Goal: Task Accomplishment & Management: Manage account settings

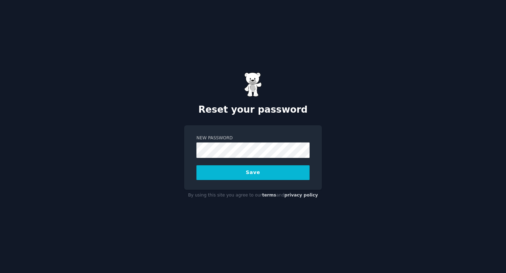
click at [235, 171] on button "Save" at bounding box center [252, 172] width 113 height 15
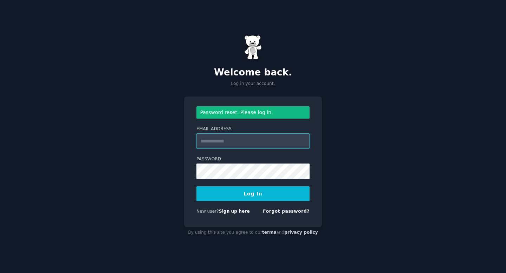
click at [252, 141] on input "Email Address" at bounding box center [252, 140] width 113 height 15
type input "**"
